Goal: Check status: Check status

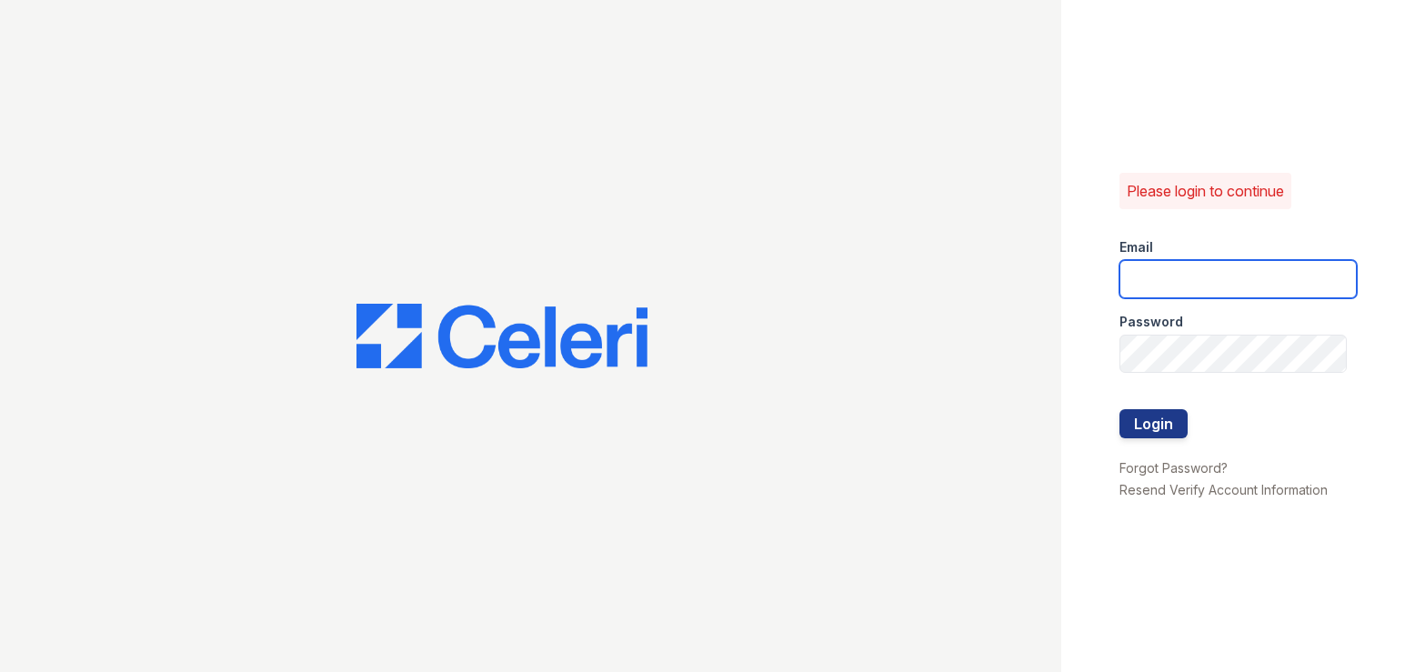
click at [1183, 272] on input "email" at bounding box center [1237, 279] width 237 height 38
type input "pamela@mmgmgt.com"
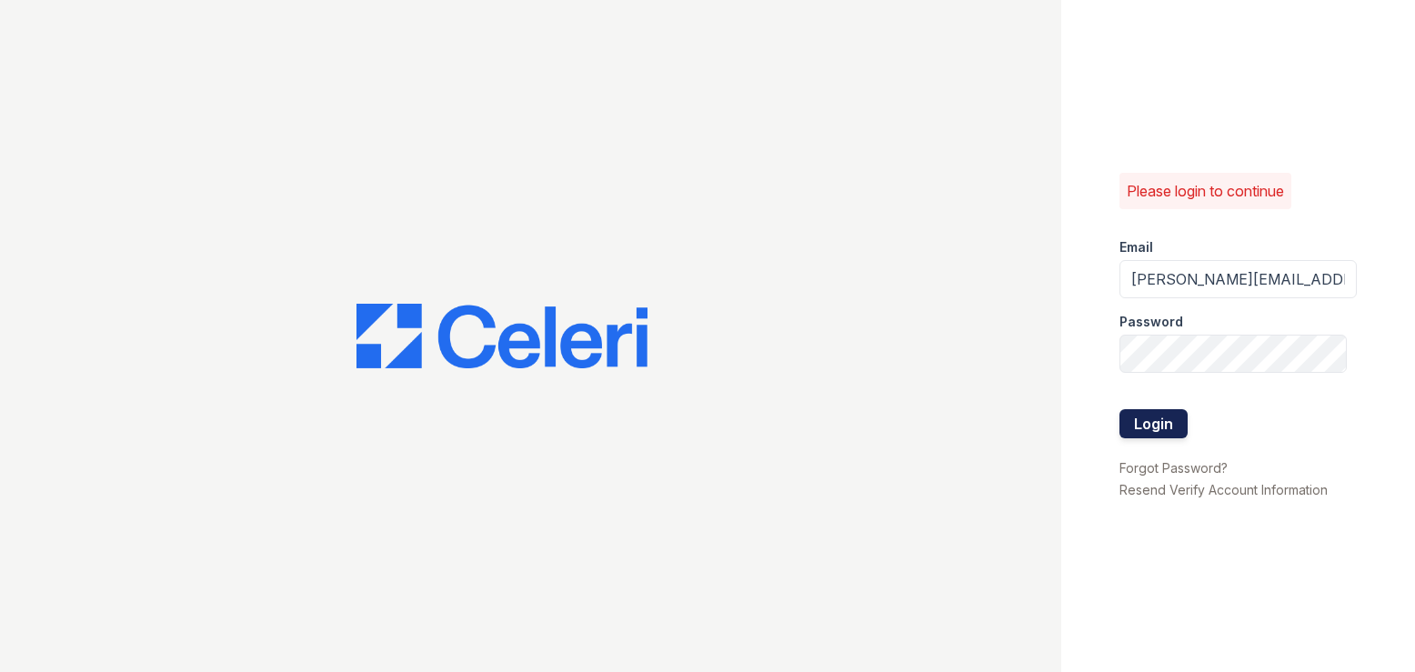
click at [1159, 427] on button "Login" at bounding box center [1153, 423] width 68 height 29
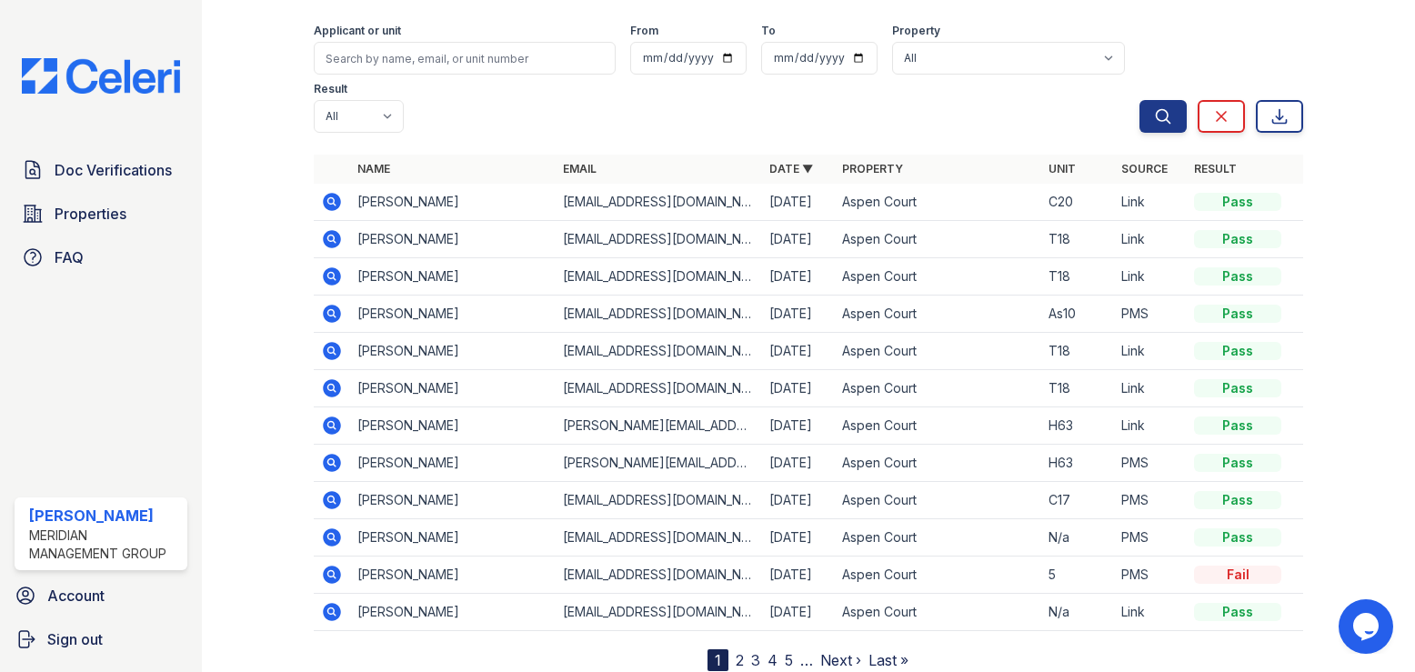
scroll to position [128, 0]
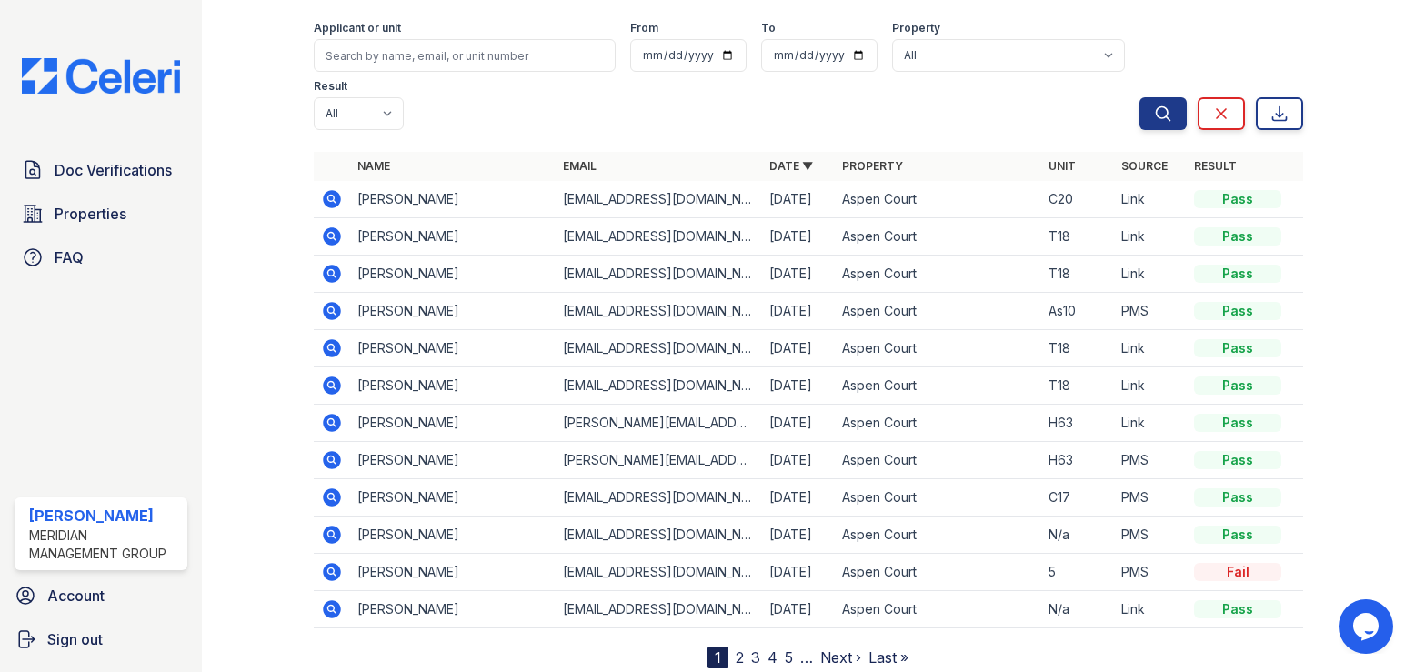
click at [736, 648] on link "2" at bounding box center [740, 657] width 8 height 18
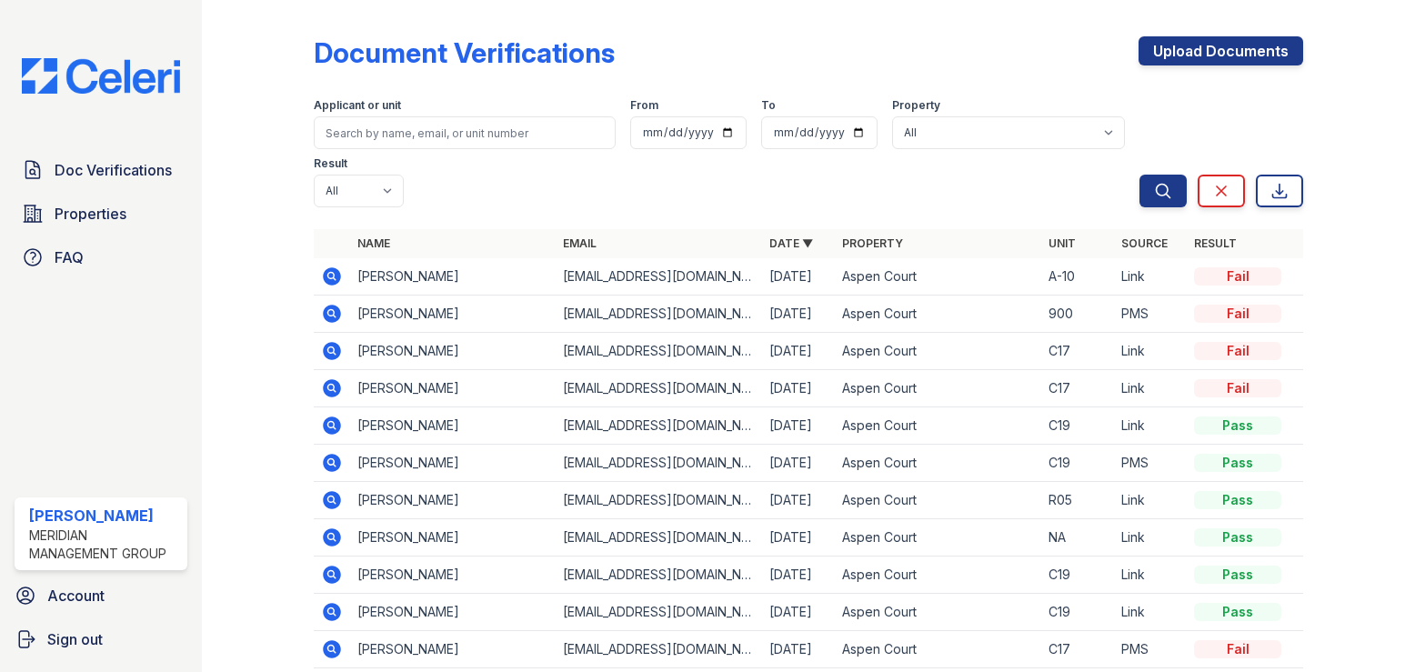
scroll to position [77, 0]
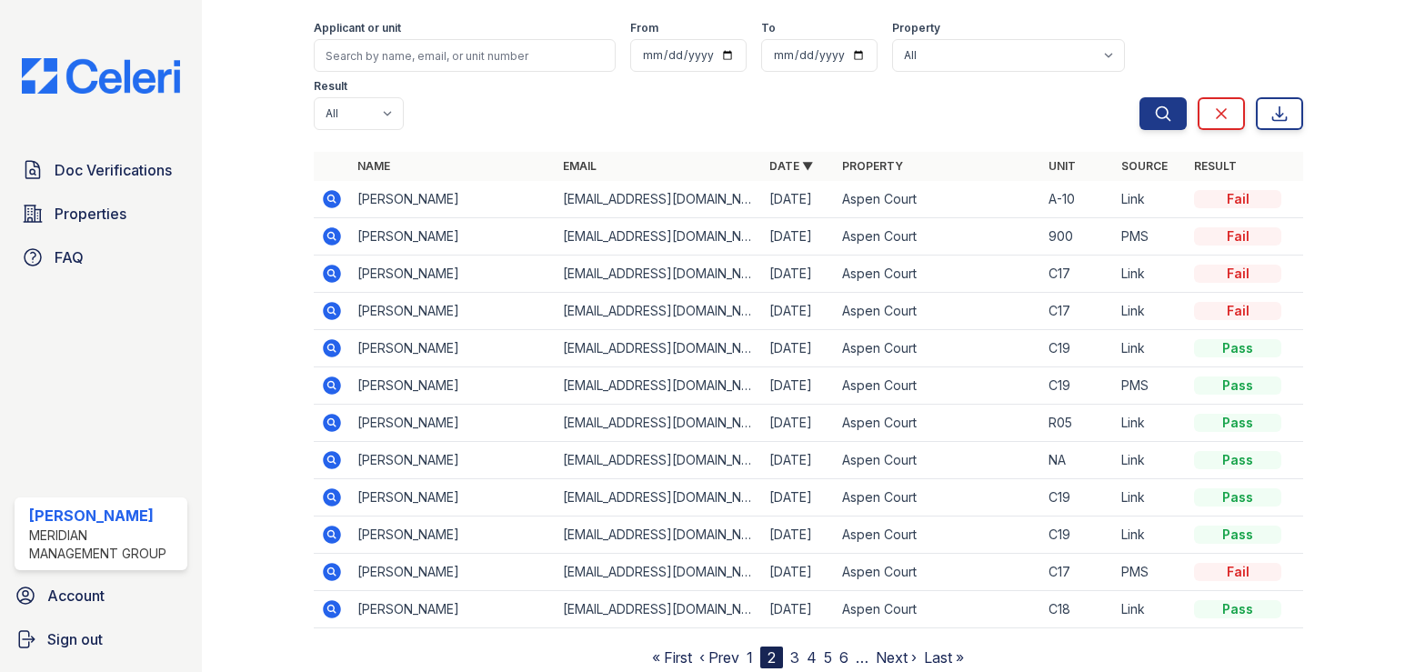
click at [329, 494] on icon at bounding box center [330, 496] width 5 height 5
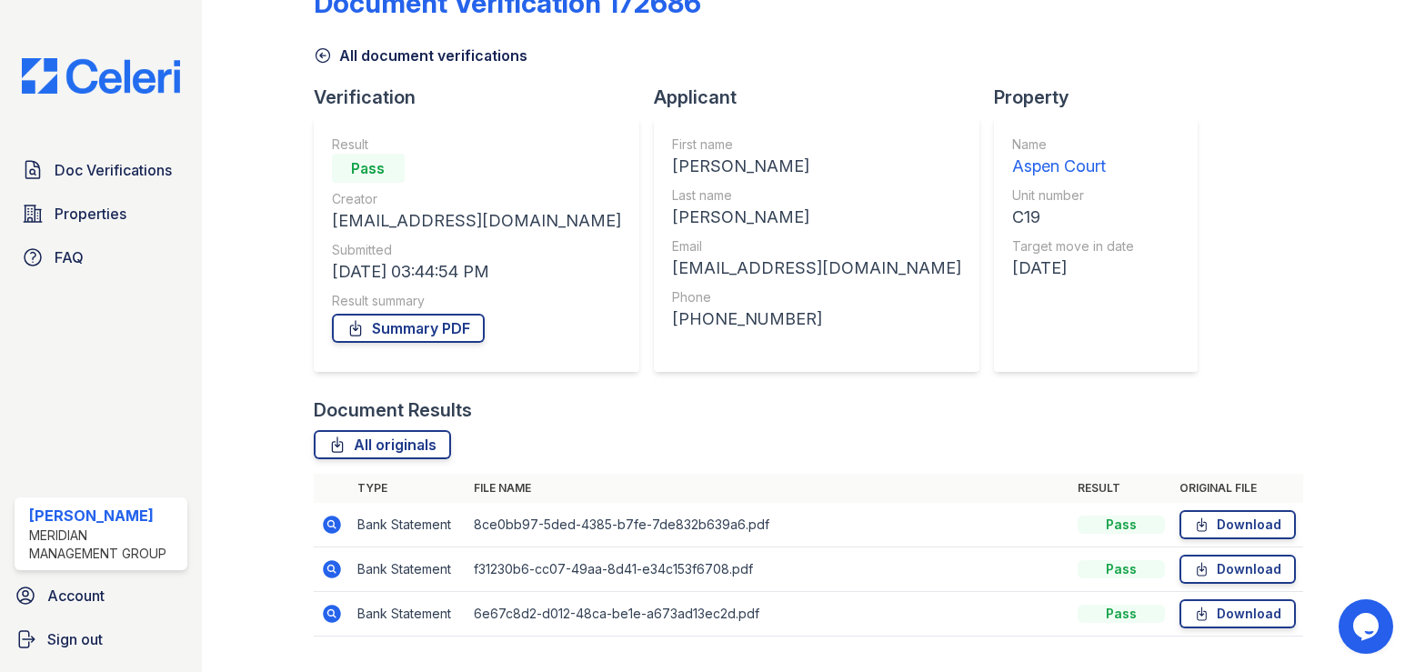
scroll to position [95, 0]
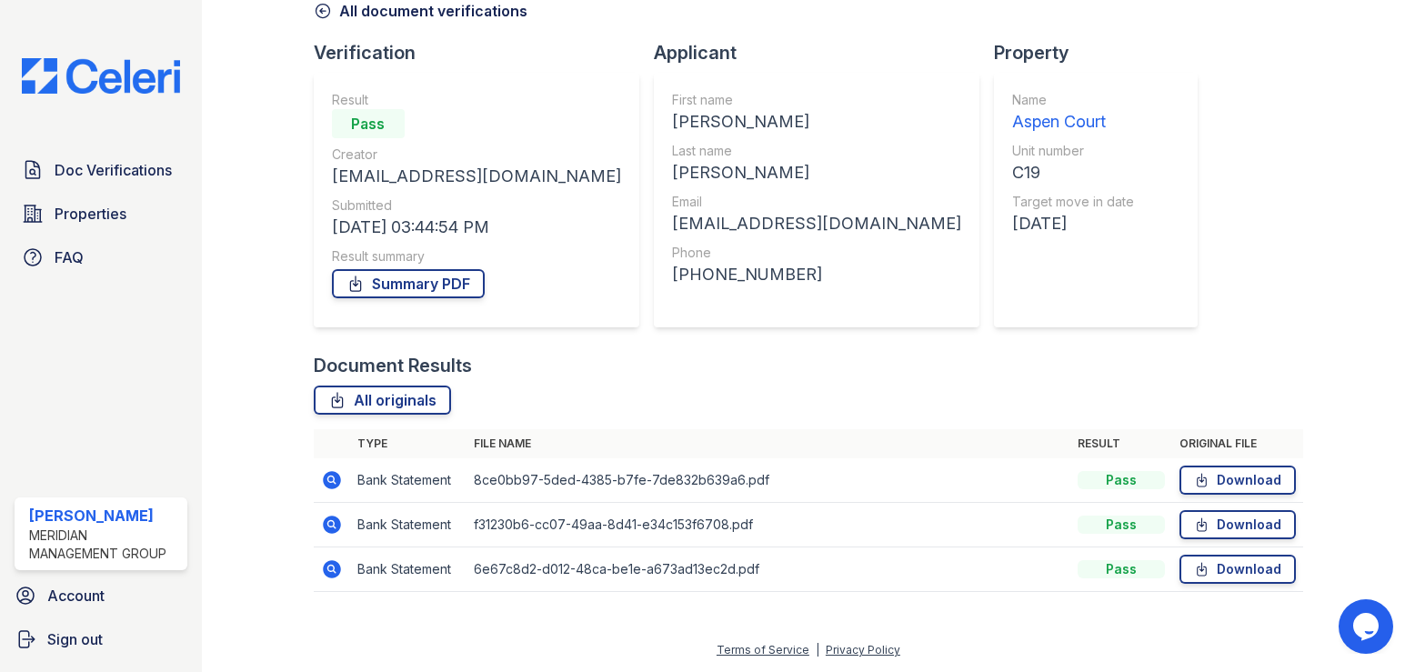
click at [333, 477] on icon at bounding box center [332, 480] width 22 height 22
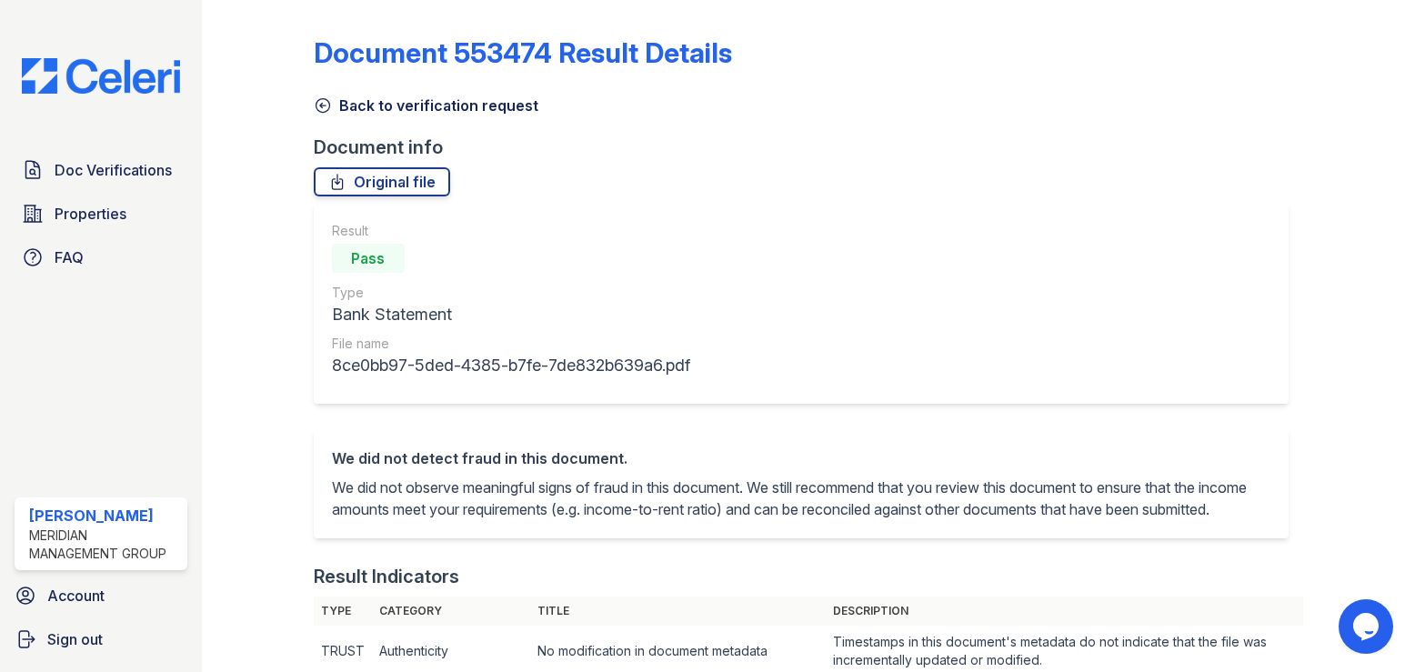
click at [323, 107] on icon at bounding box center [323, 105] width 18 height 18
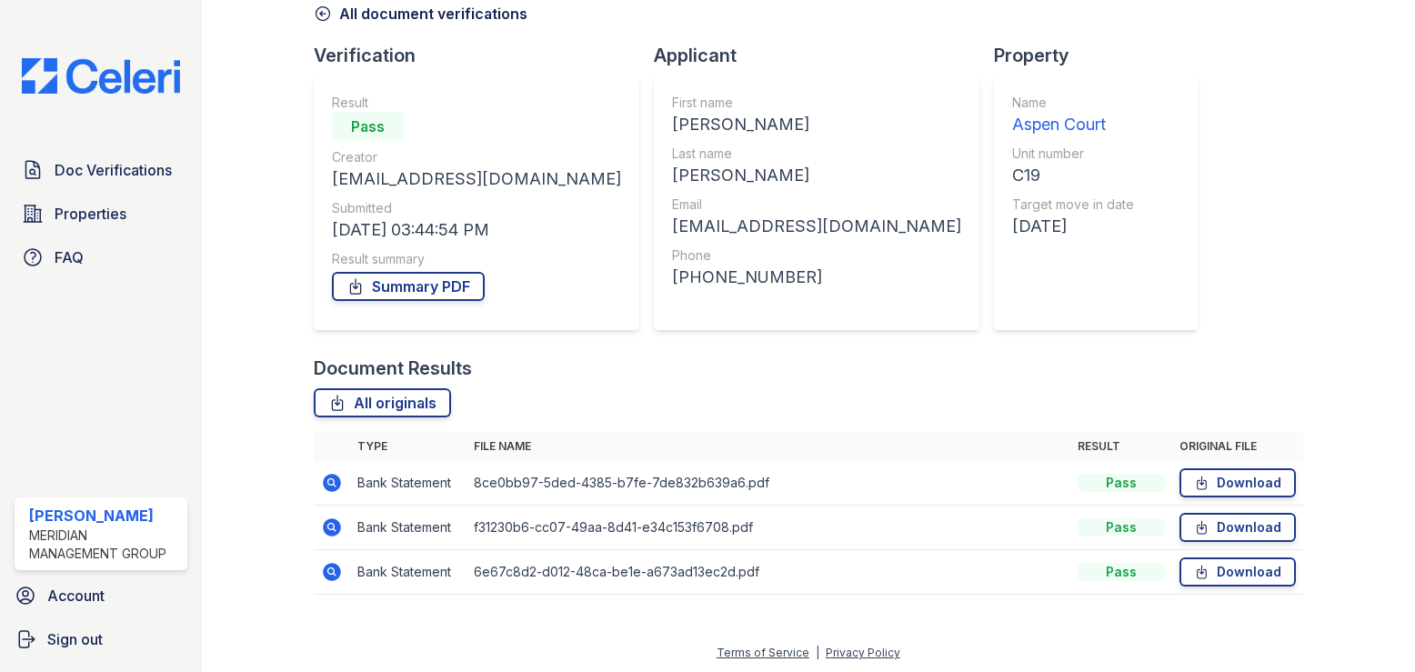
scroll to position [95, 0]
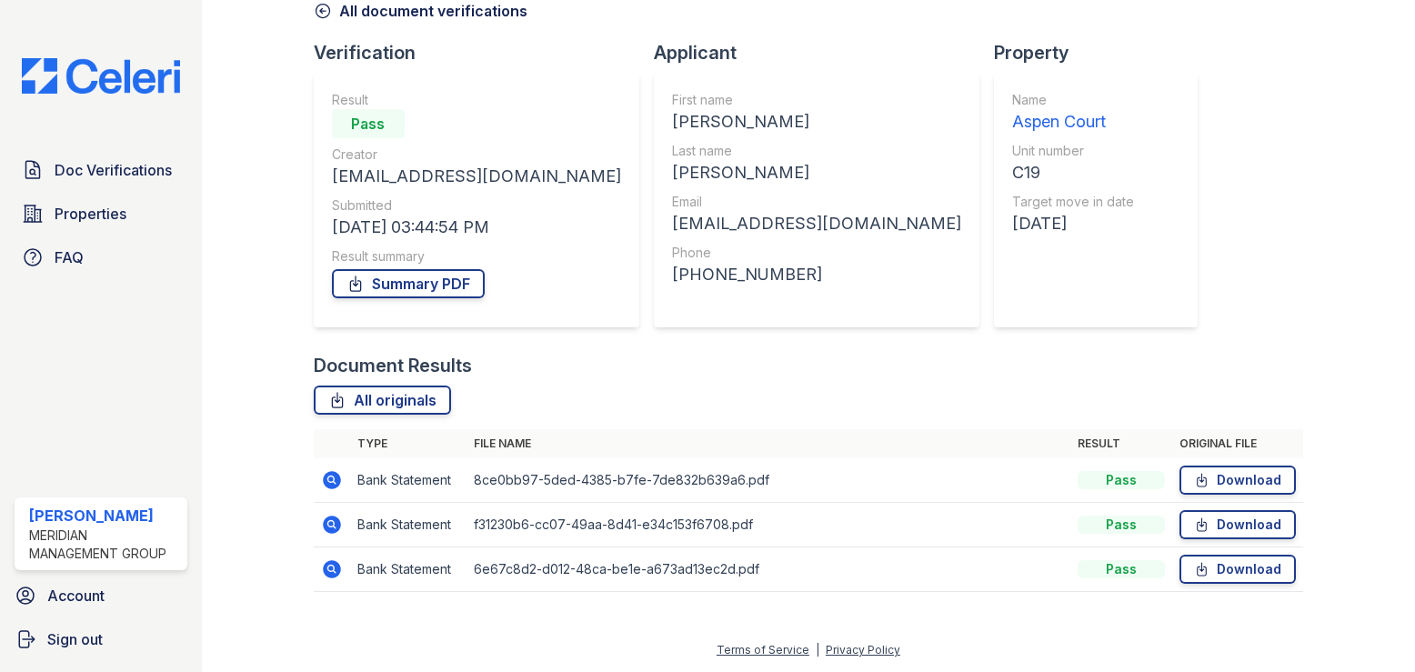
click at [328, 520] on icon at bounding box center [332, 525] width 22 height 22
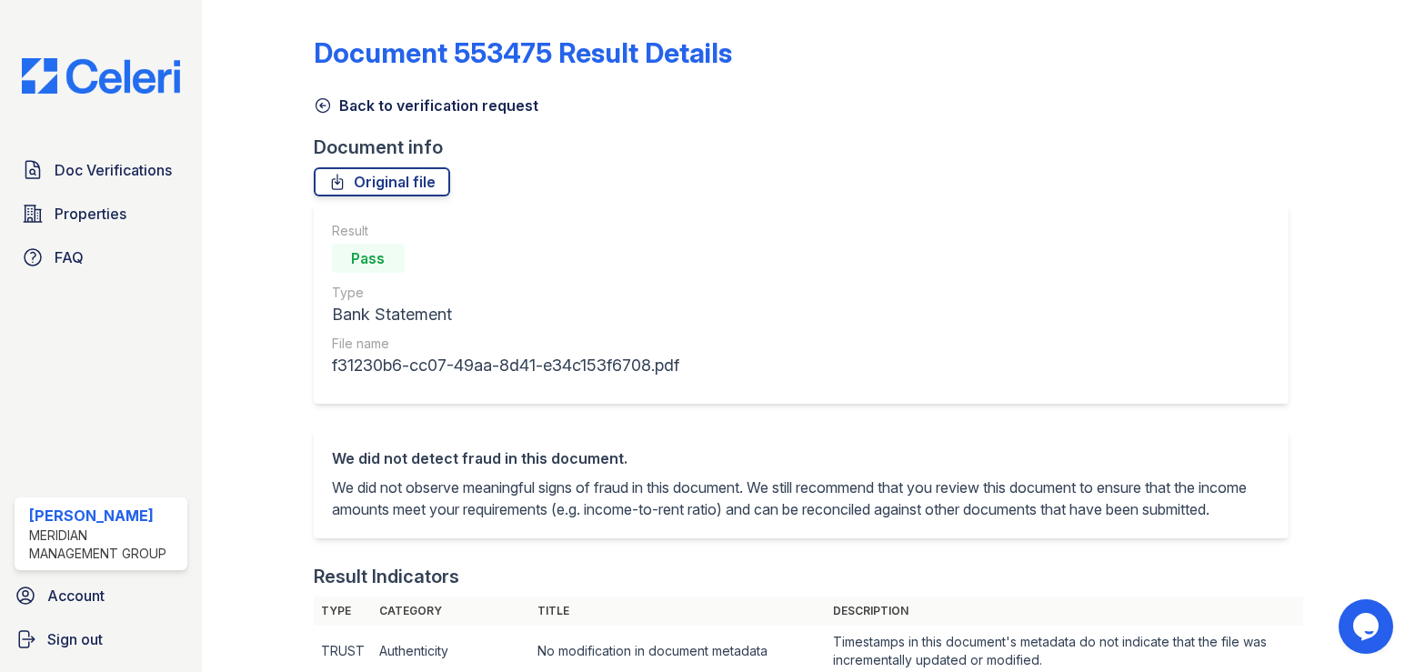
click at [326, 105] on icon at bounding box center [323, 105] width 18 height 18
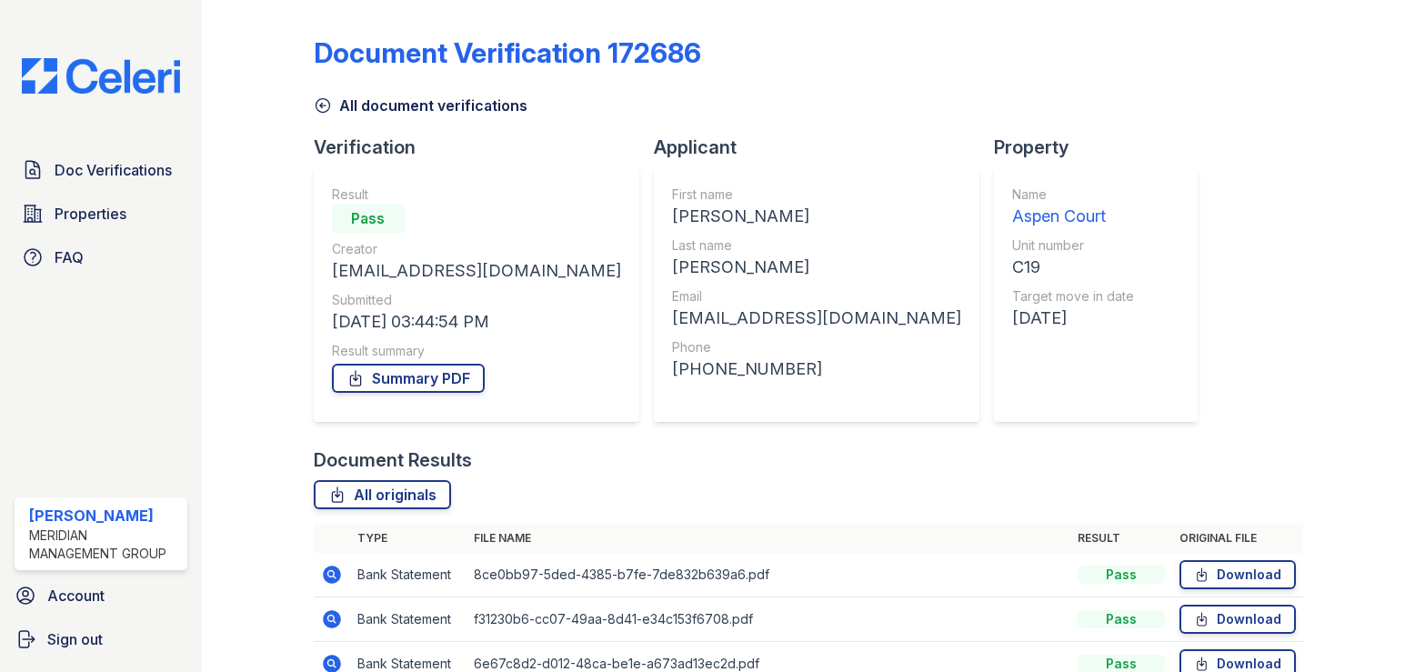
click at [328, 664] on icon at bounding box center [330, 662] width 5 height 5
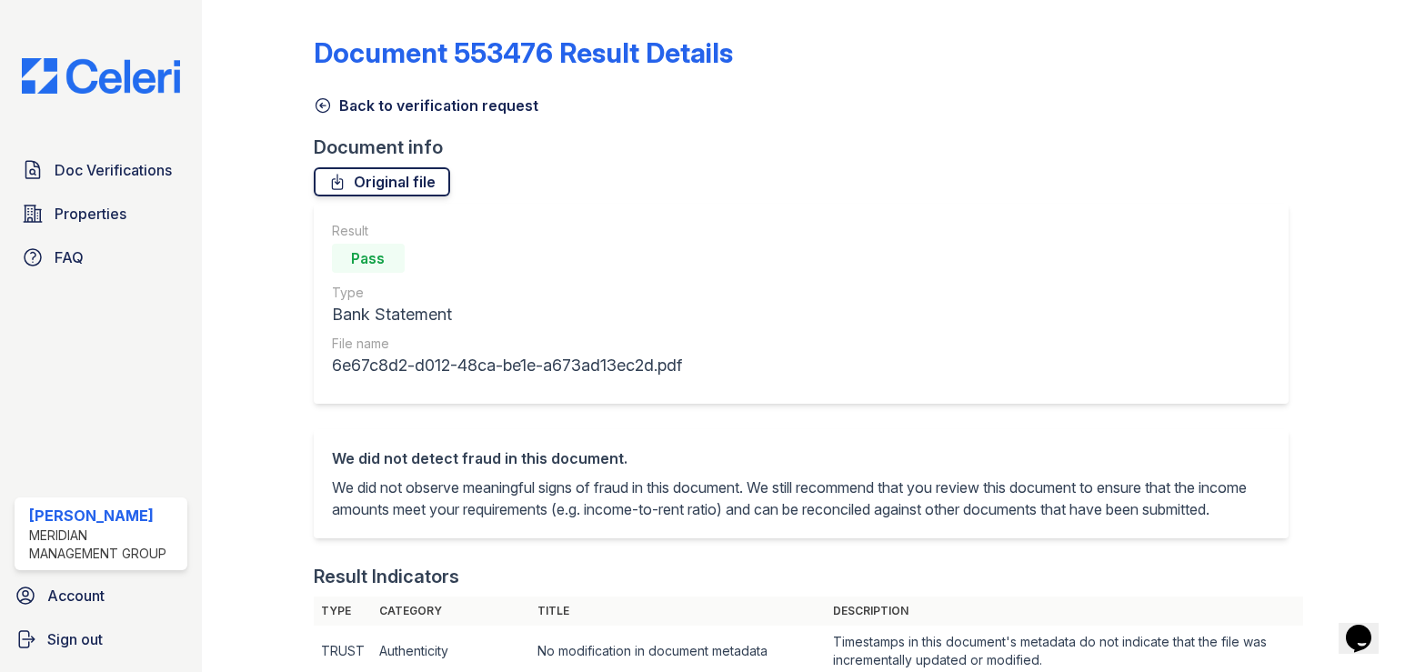
click at [335, 184] on icon at bounding box center [337, 182] width 18 height 18
click at [92, 166] on span "Doc Verifications" at bounding box center [113, 170] width 117 height 22
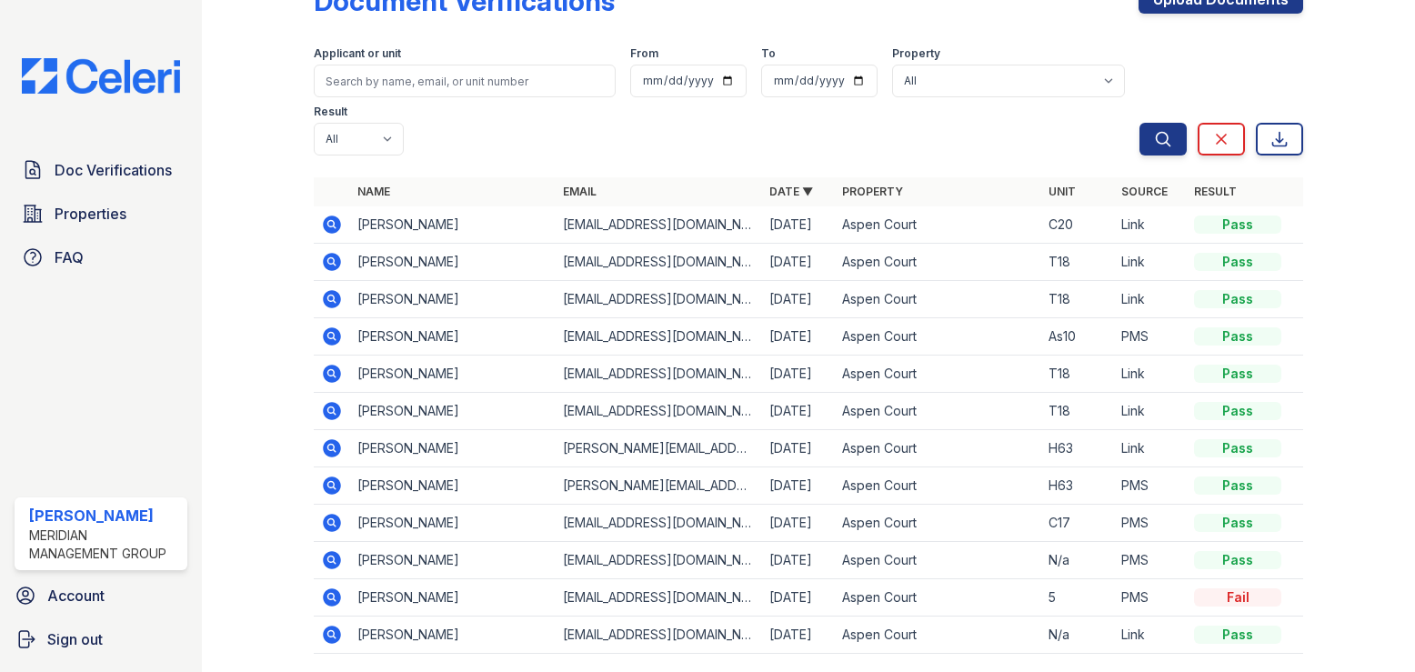
scroll to position [77, 0]
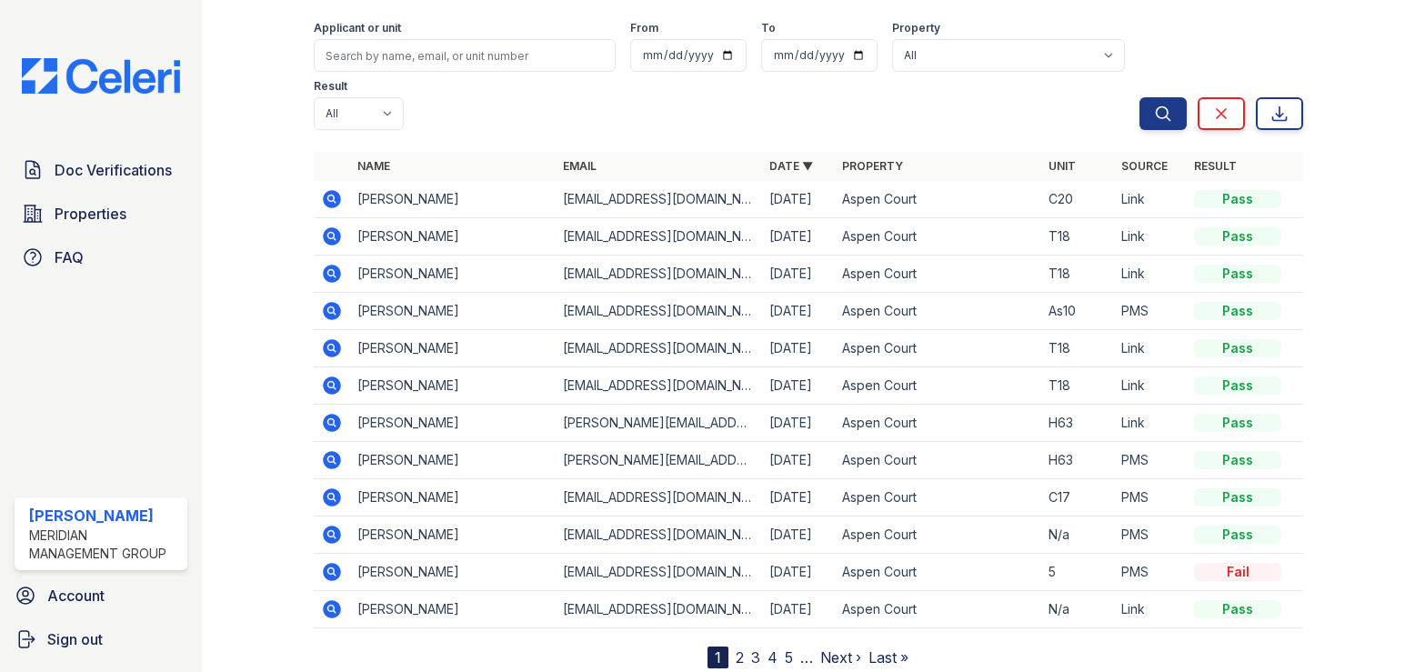
click at [736, 648] on link "2" at bounding box center [740, 657] width 8 height 18
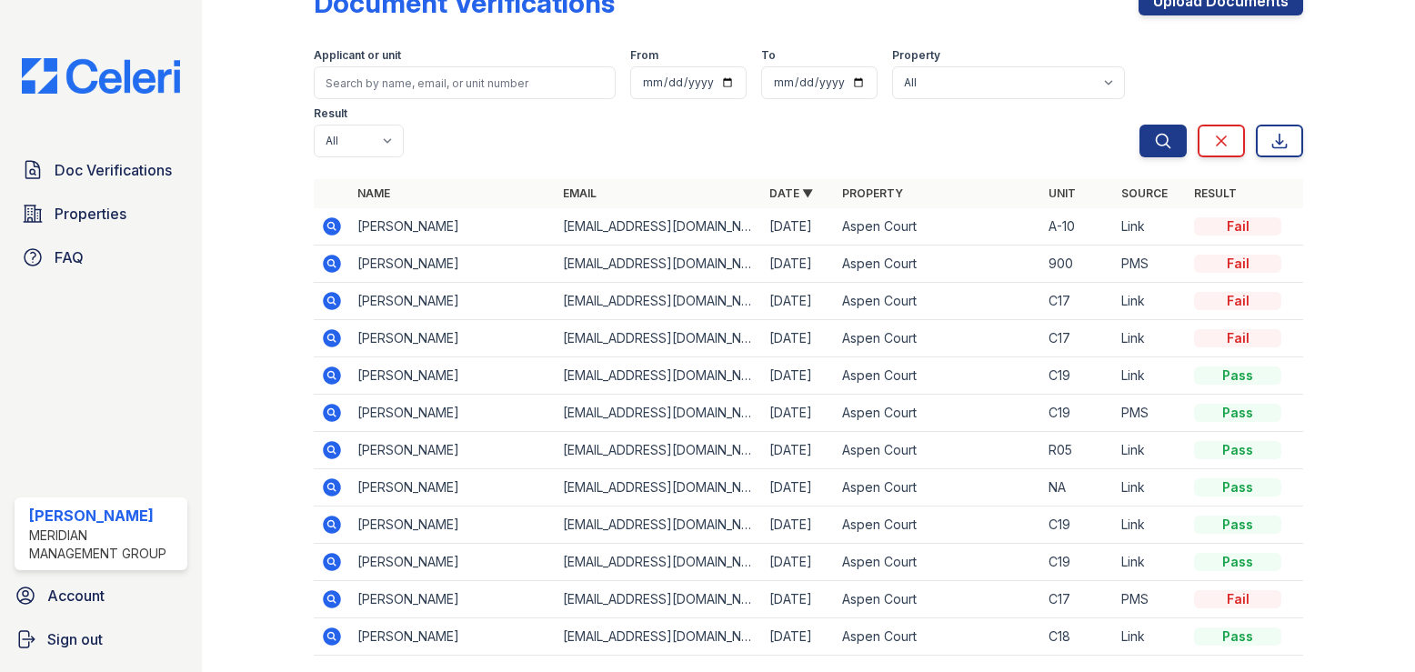
scroll to position [77, 0]
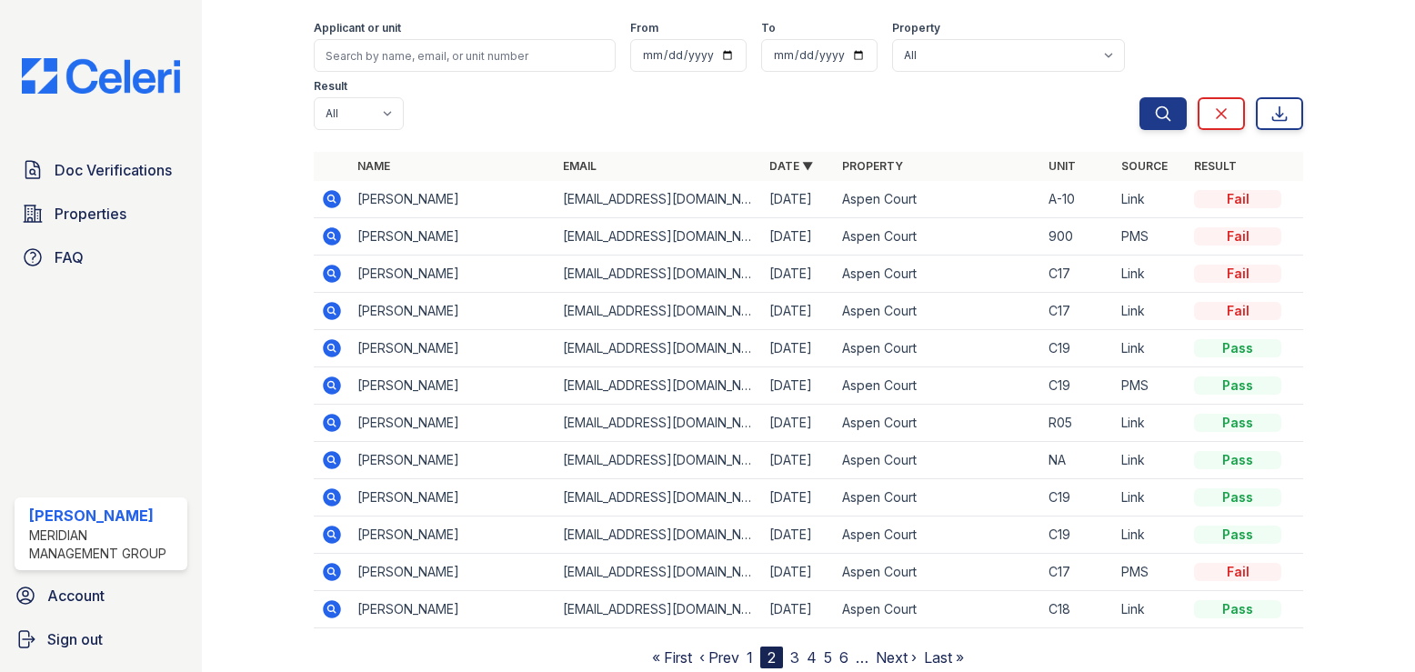
click at [747, 648] on link "1" at bounding box center [750, 657] width 6 height 18
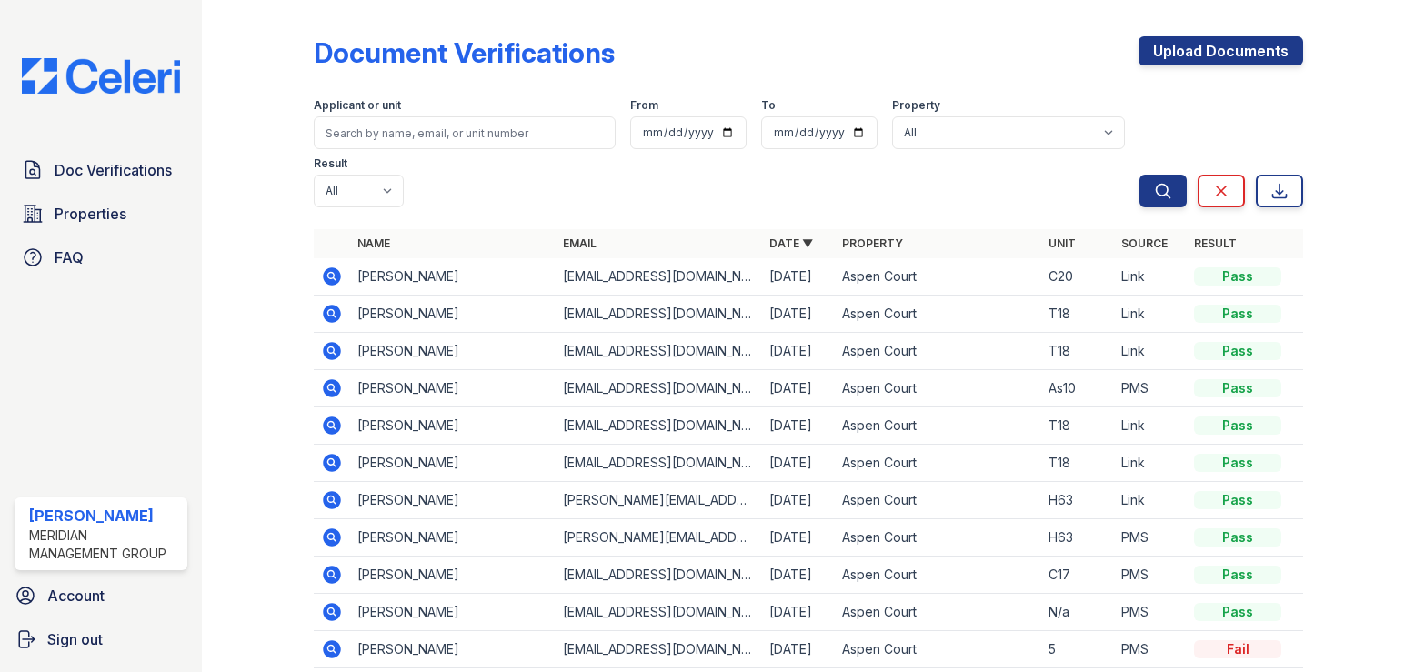
click at [332, 526] on icon at bounding box center [332, 537] width 22 height 22
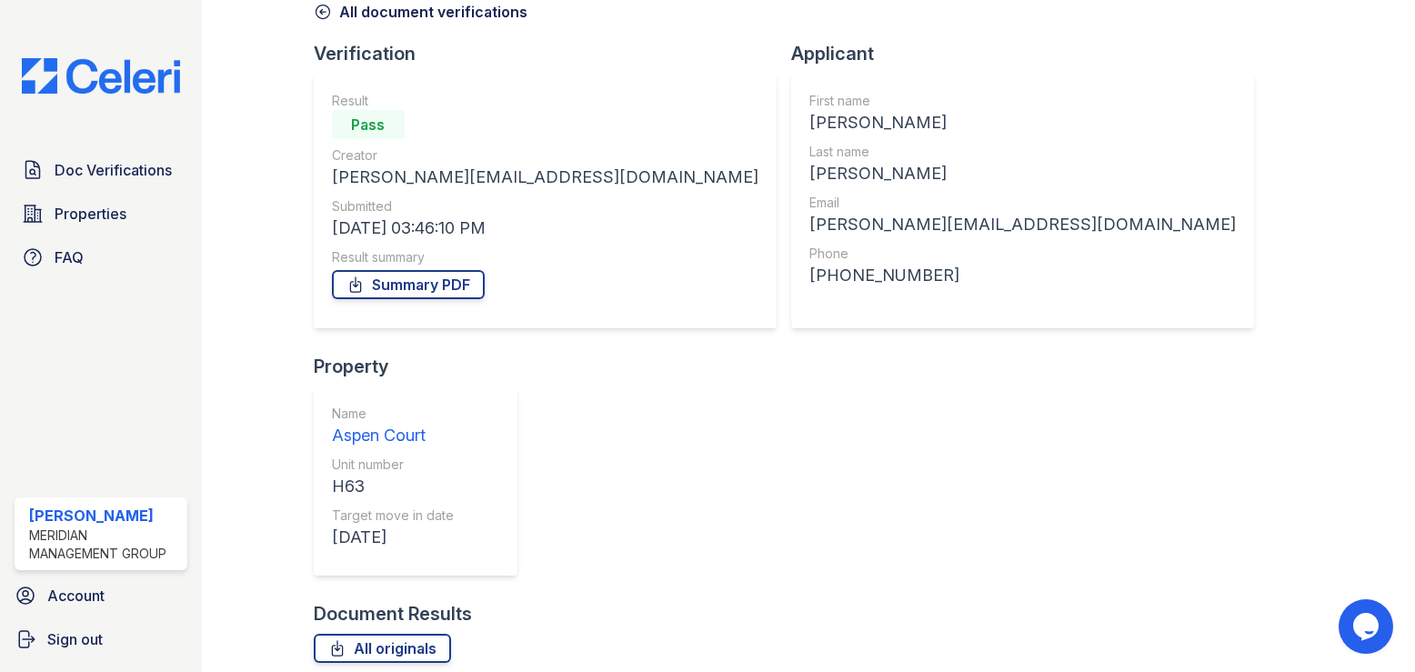
scroll to position [95, 0]
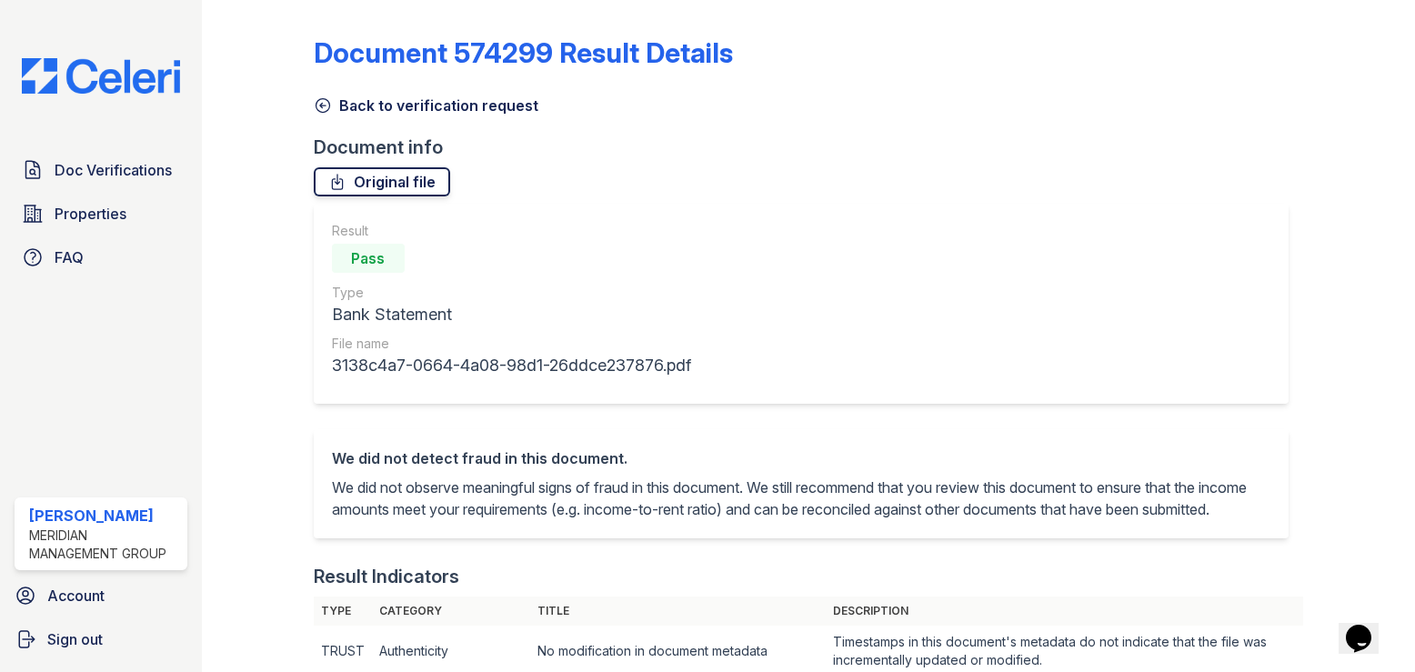
click at [341, 186] on icon at bounding box center [337, 182] width 10 height 15
